Goal: Task Accomplishment & Management: Complete application form

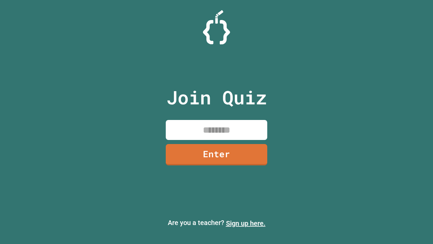
click at [246, 223] on link "Sign up here." at bounding box center [246, 223] width 40 height 8
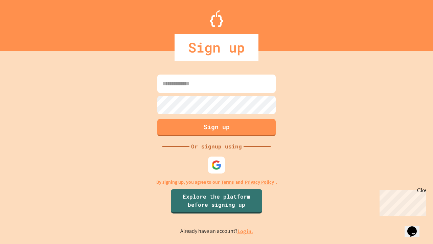
click at [246, 231] on link "Log in." at bounding box center [246, 230] width 16 height 7
